Goal: Information Seeking & Learning: Learn about a topic

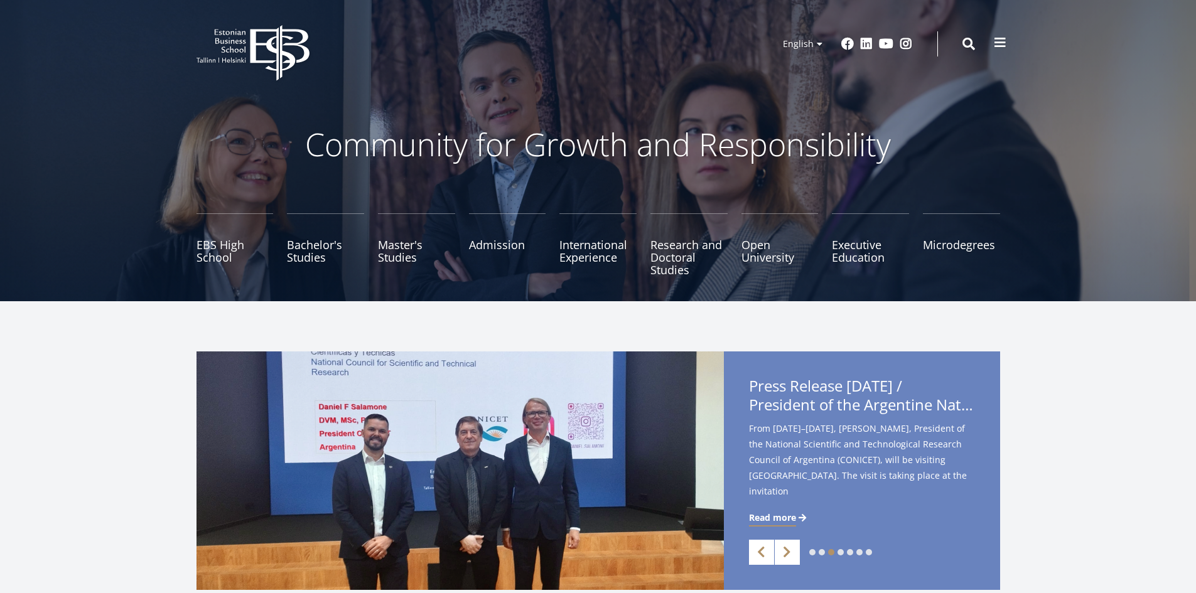
click at [994, 43] on span at bounding box center [1000, 42] width 13 height 13
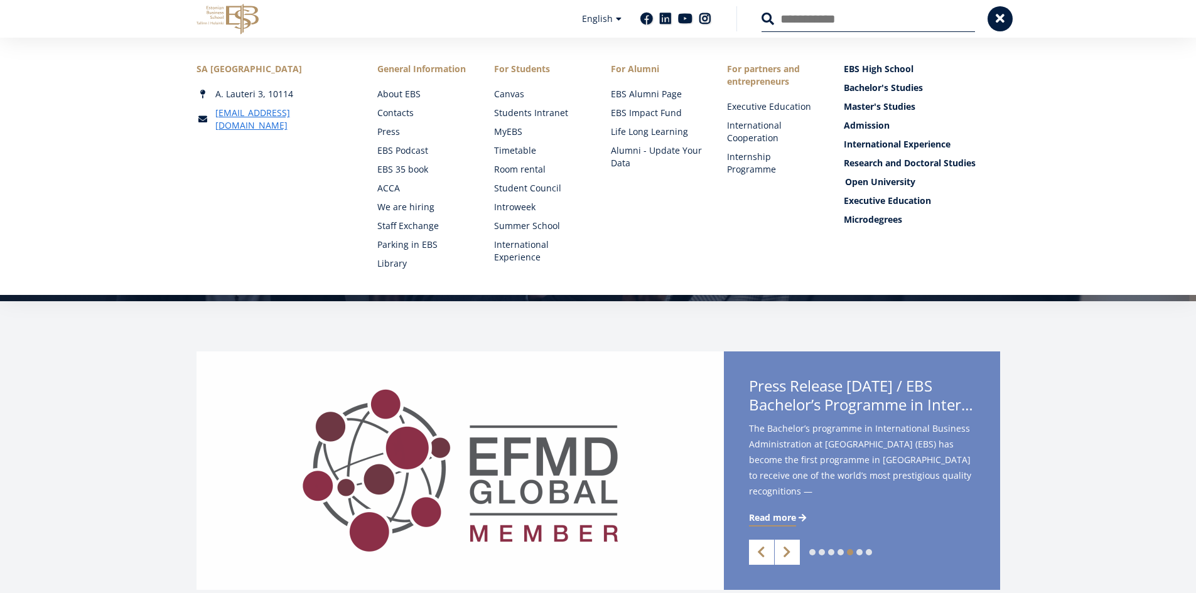
click at [885, 181] on link "Open University" at bounding box center [923, 182] width 156 height 13
